Goal: Transaction & Acquisition: Purchase product/service

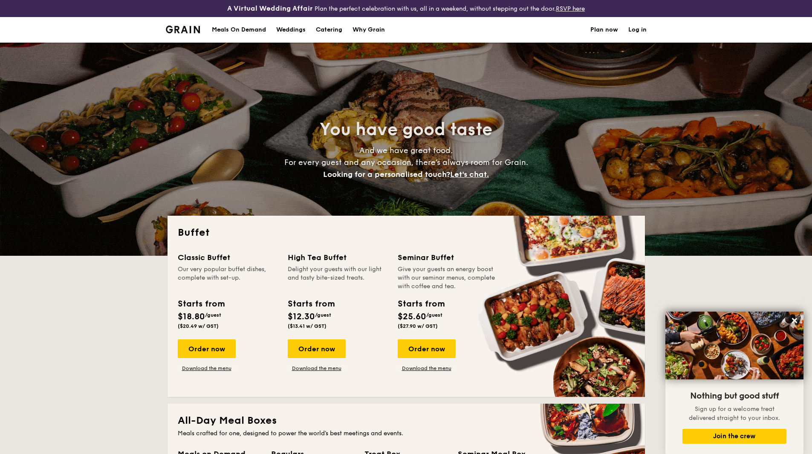
select select
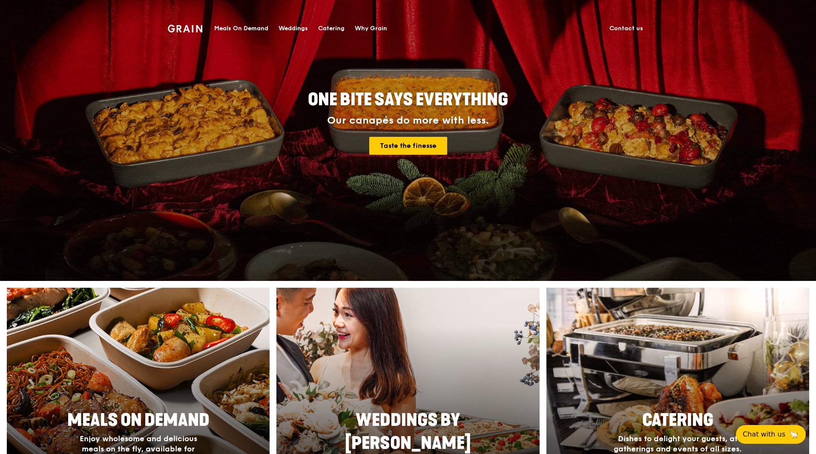
scroll to position [213, 0]
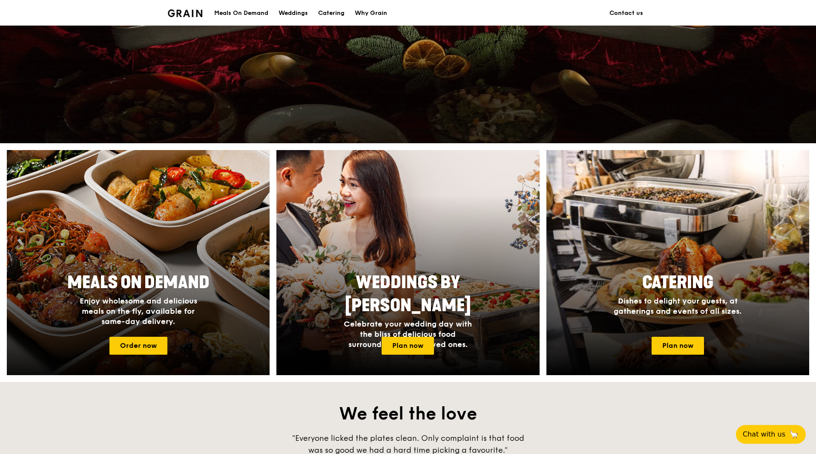
click at [176, 314] on span "Enjoy wholesome and delicious meals on the fly, available for same-day delivery." at bounding box center [139, 311] width 118 height 30
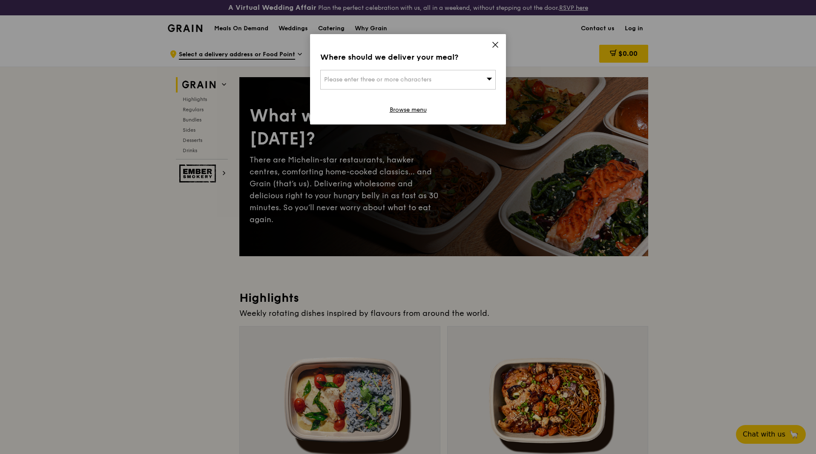
click at [500, 40] on div "Where should we deliver your meal? Please enter three or more characters Browse…" at bounding box center [408, 79] width 196 height 90
click at [499, 41] on icon at bounding box center [496, 45] width 8 height 8
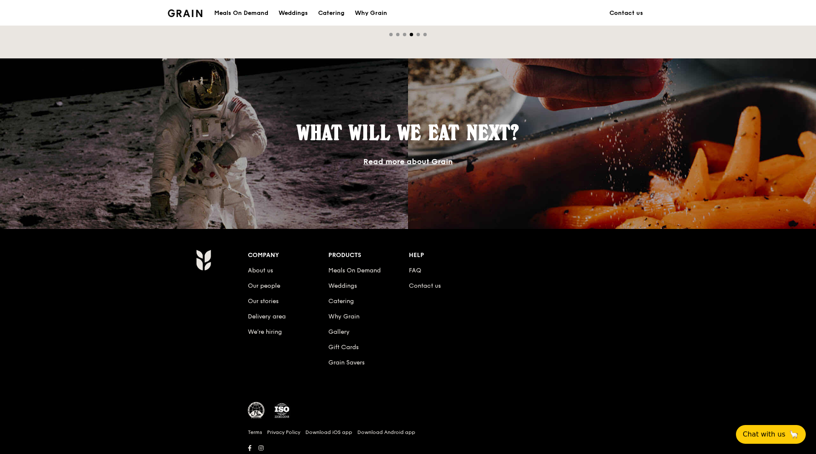
scroll to position [699, 0]
